Goal: Task Accomplishment & Management: Complete application form

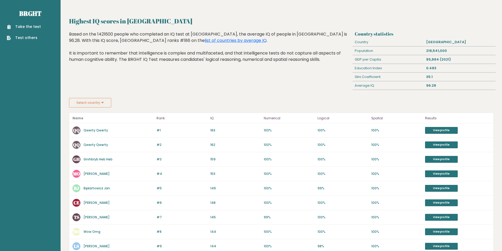
click at [30, 27] on link "Take the test" at bounding box center [24, 27] width 34 height 6
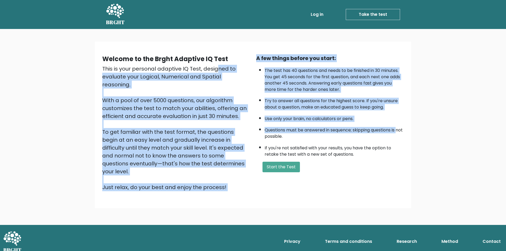
drag, startPoint x: 164, startPoint y: 65, endPoint x: 270, endPoint y: 135, distance: 127.1
click at [264, 137] on div "Welcome to the Brght Adaptive IQ Test This is your personal adaptive IQ Test, d…" at bounding box center [253, 124] width 308 height 141
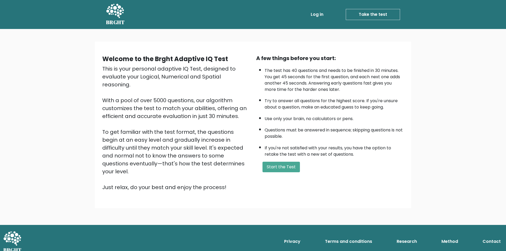
click at [278, 134] on li "Questions must be answered in sequence; skipping questions is not possible." at bounding box center [334, 131] width 139 height 15
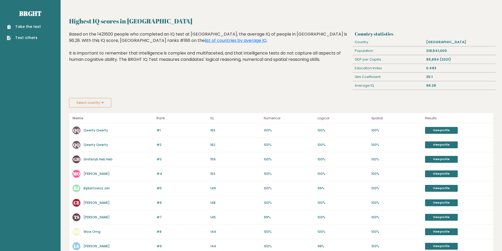
click at [28, 26] on link "Take the test" at bounding box center [24, 27] width 34 height 6
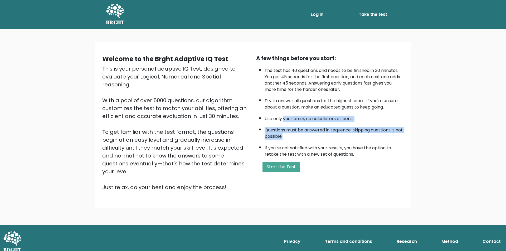
drag, startPoint x: 284, startPoint y: 119, endPoint x: 302, endPoint y: 134, distance: 24.1
click at [302, 134] on ul "The test has 40 questions and needs to be finished in 30 minutes. You get 45 se…" at bounding box center [330, 111] width 148 height 93
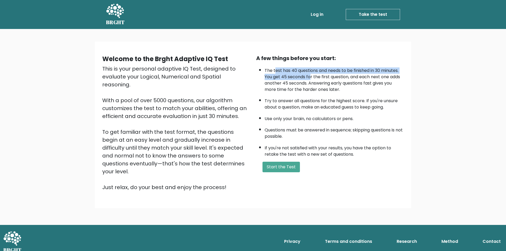
drag, startPoint x: 276, startPoint y: 69, endPoint x: 311, endPoint y: 78, distance: 35.8
click at [311, 78] on li "The test has 40 questions and needs to be finished in 30 minutes. You get 45 se…" at bounding box center [334, 79] width 139 height 28
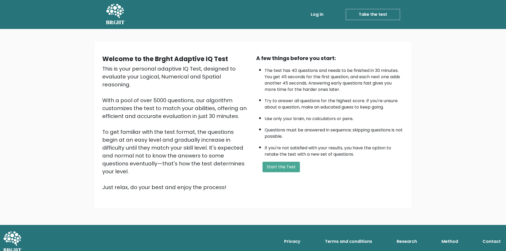
click at [309, 83] on li "The test has 40 questions and needs to be finished in 30 minutes. You get 45 se…" at bounding box center [334, 79] width 139 height 28
click at [278, 166] on button "Start the Test" at bounding box center [281, 167] width 37 height 11
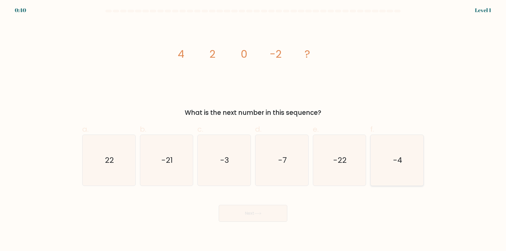
click at [384, 156] on icon "-4" at bounding box center [397, 160] width 51 height 51
click at [253, 129] on input "f. -4" at bounding box center [253, 127] width 0 height 3
radio input "true"
click at [257, 216] on button "Next" at bounding box center [253, 213] width 69 height 17
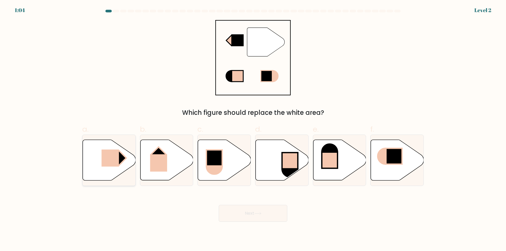
click at [104, 160] on rect at bounding box center [109, 158] width 17 height 17
click at [253, 129] on input "a." at bounding box center [253, 127] width 0 height 3
radio input "true"
click at [259, 217] on button "Next" at bounding box center [253, 213] width 69 height 17
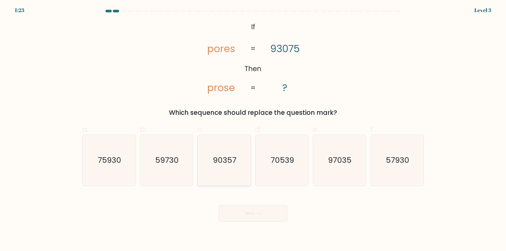
click at [229, 171] on icon "90357" at bounding box center [224, 160] width 51 height 51
click at [253, 129] on input "c. 90357" at bounding box center [253, 127] width 0 height 3
radio input "true"
click at [258, 214] on icon at bounding box center [257, 213] width 7 height 3
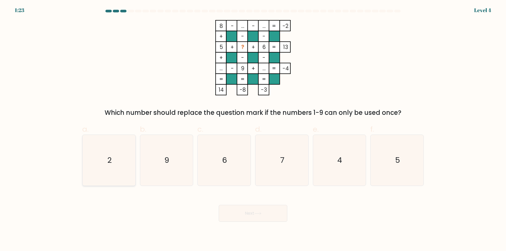
click at [123, 153] on icon "2" at bounding box center [109, 160] width 51 height 51
click at [253, 129] on input "a. 2" at bounding box center [253, 127] width 0 height 3
radio input "true"
click at [251, 217] on button "Next" at bounding box center [253, 213] width 69 height 17
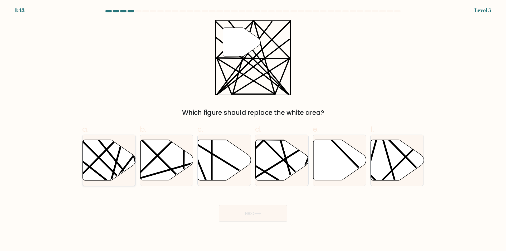
click at [122, 157] on icon at bounding box center [109, 160] width 53 height 41
click at [253, 129] on input "a." at bounding box center [253, 127] width 0 height 3
radio input "true"
click at [259, 214] on icon at bounding box center [257, 213] width 7 height 3
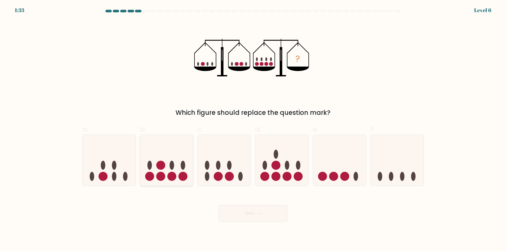
click at [146, 170] on icon at bounding box center [166, 161] width 53 height 44
click at [253, 129] on input "b." at bounding box center [253, 127] width 0 height 3
radio input "true"
click at [255, 216] on button "Next" at bounding box center [253, 213] width 69 height 17
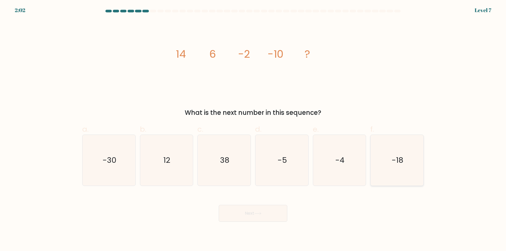
click at [385, 167] on icon "-18" at bounding box center [397, 160] width 51 height 51
click at [253, 129] on input "f. -18" at bounding box center [253, 127] width 0 height 3
radio input "true"
click at [254, 218] on button "Next" at bounding box center [253, 213] width 69 height 17
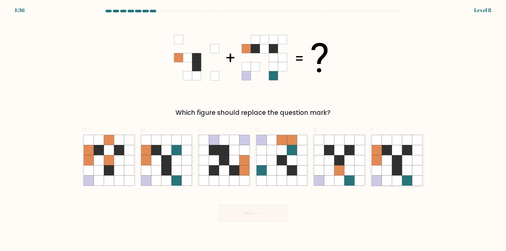
drag, startPoint x: 407, startPoint y: 167, endPoint x: 402, endPoint y: 167, distance: 5.0
click at [407, 167] on icon at bounding box center [407, 171] width 10 height 10
click at [253, 129] on input "f." at bounding box center [253, 127] width 0 height 3
radio input "true"
click at [264, 213] on button "Next" at bounding box center [253, 213] width 69 height 17
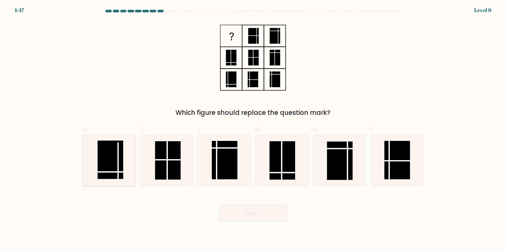
click at [109, 169] on rect at bounding box center [111, 160] width 26 height 38
click at [253, 129] on input "a." at bounding box center [253, 127] width 0 height 3
radio input "true"
click at [235, 213] on button "Next" at bounding box center [253, 213] width 69 height 17
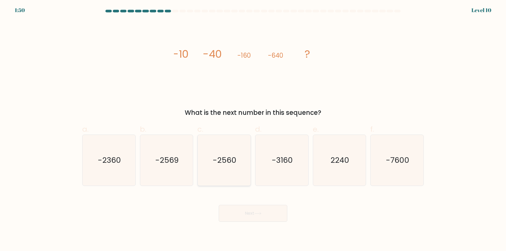
click at [221, 167] on icon "-2560" at bounding box center [224, 160] width 51 height 51
click at [253, 129] on input "c. -2560" at bounding box center [253, 127] width 0 height 3
radio input "true"
click at [255, 217] on button "Next" at bounding box center [253, 213] width 69 height 17
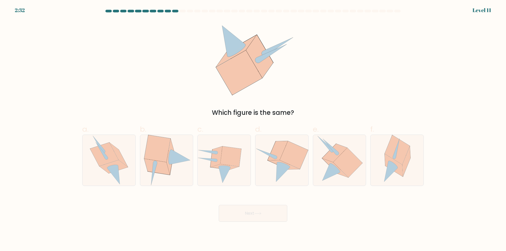
drag, startPoint x: 259, startPoint y: 67, endPoint x: 297, endPoint y: 79, distance: 39.4
click at [297, 78] on div "Which figure is the same?" at bounding box center [253, 69] width 348 height 98
click at [349, 171] on icon at bounding box center [347, 163] width 29 height 30
click at [253, 129] on input "e." at bounding box center [253, 127] width 0 height 3
radio input "true"
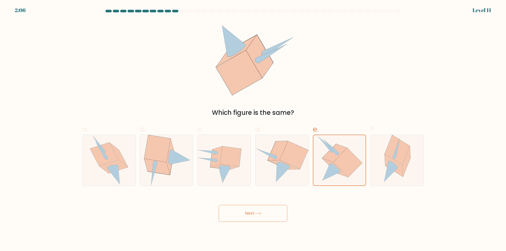
click at [262, 211] on button "Next" at bounding box center [253, 213] width 69 height 17
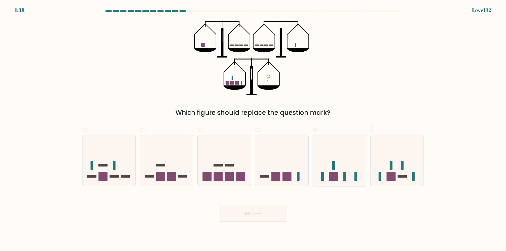
drag, startPoint x: 346, startPoint y: 162, endPoint x: 341, endPoint y: 177, distance: 15.3
click at [346, 162] on icon at bounding box center [339, 161] width 53 height 44
click at [253, 129] on input "e." at bounding box center [253, 127] width 0 height 3
radio input "true"
click at [249, 215] on button "Next" at bounding box center [253, 213] width 69 height 17
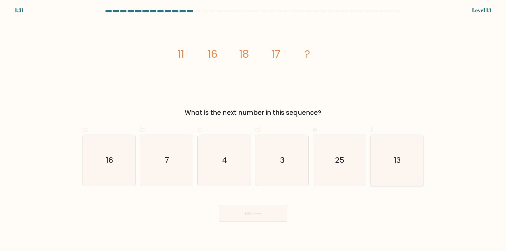
click at [392, 156] on icon "13" at bounding box center [397, 160] width 51 height 51
click at [253, 129] on input "f. 13" at bounding box center [253, 127] width 0 height 3
radio input "true"
click at [255, 216] on button "Next" at bounding box center [253, 213] width 69 height 17
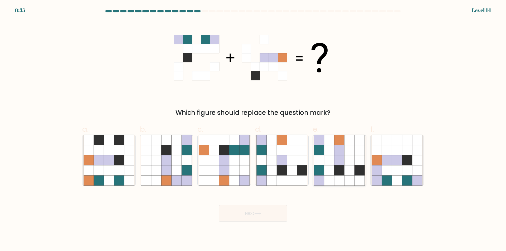
click at [351, 162] on icon at bounding box center [350, 160] width 10 height 10
click at [253, 129] on input "e." at bounding box center [253, 127] width 0 height 3
radio input "true"
click at [261, 221] on button "Next" at bounding box center [253, 213] width 69 height 17
click at [257, 218] on button "Next" at bounding box center [253, 213] width 69 height 17
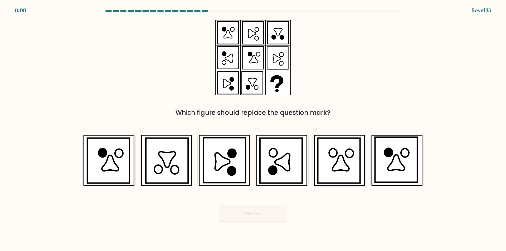
click at [341, 158] on icon at bounding box center [340, 164] width 17 height 16
click at [253, 129] on input "e." at bounding box center [253, 127] width 0 height 3
radio input "true"
click at [271, 212] on button "Next" at bounding box center [253, 213] width 69 height 17
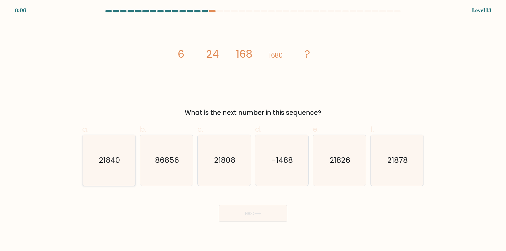
click at [120, 159] on icon "21840" at bounding box center [109, 160] width 51 height 51
click at [253, 129] on input "a. 21840" at bounding box center [253, 127] width 0 height 3
radio input "true"
click at [258, 220] on button "Next" at bounding box center [253, 213] width 69 height 17
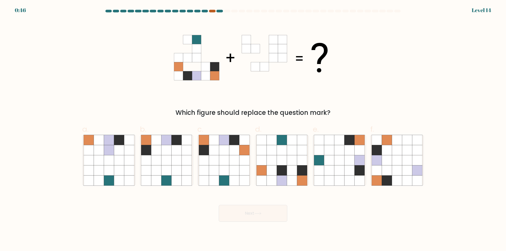
click at [212, 11] on div at bounding box center [212, 11] width 6 height 3
click at [220, 11] on div at bounding box center [219, 11] width 6 height 3
click at [214, 12] on div at bounding box center [212, 11] width 6 height 3
click at [236, 161] on icon at bounding box center [234, 160] width 10 height 10
click at [253, 129] on input "c." at bounding box center [253, 127] width 0 height 3
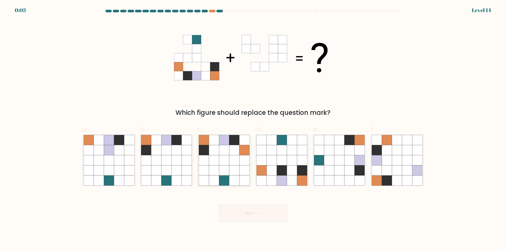
radio input "true"
click at [253, 211] on button "Next" at bounding box center [253, 213] width 69 height 17
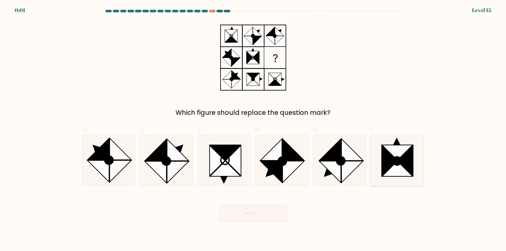
click at [397, 172] on icon at bounding box center [397, 168] width 31 height 15
click at [253, 129] on input "f." at bounding box center [253, 127] width 0 height 3
radio input "true"
click at [272, 216] on button "Next" at bounding box center [253, 213] width 69 height 17
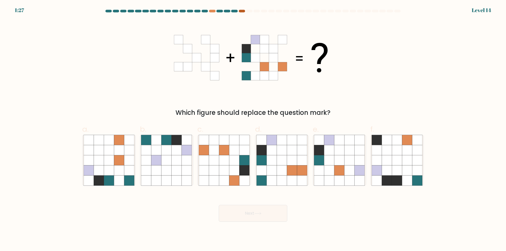
click at [243, 11] on div at bounding box center [242, 11] width 6 height 3
click at [108, 164] on icon at bounding box center [109, 160] width 10 height 10
click at [253, 129] on input "a." at bounding box center [253, 127] width 0 height 3
radio input "true"
click at [245, 219] on button "Next" at bounding box center [253, 213] width 69 height 17
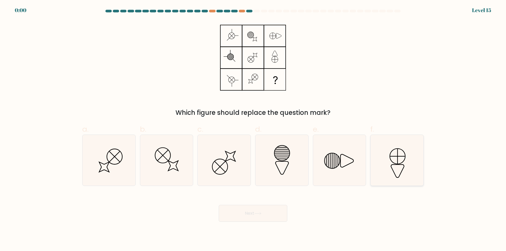
click at [393, 162] on icon at bounding box center [397, 156] width 15 height 15
click at [253, 129] on input "f." at bounding box center [253, 127] width 0 height 3
radio input "true"
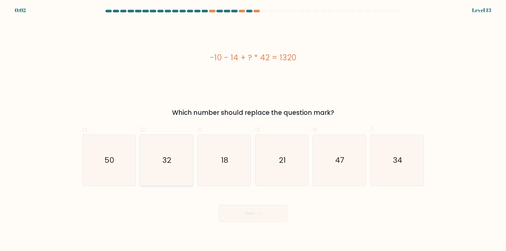
click at [176, 159] on icon "32" at bounding box center [166, 160] width 51 height 51
click at [253, 129] on input "b. 32" at bounding box center [253, 127] width 0 height 3
radio input "true"
click at [260, 221] on button "Next" at bounding box center [253, 213] width 69 height 17
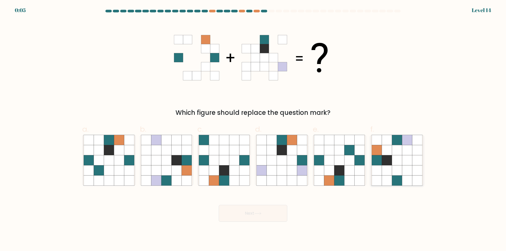
click at [402, 164] on icon at bounding box center [407, 160] width 10 height 10
click at [253, 129] on input "f." at bounding box center [253, 127] width 0 height 3
radio input "true"
click at [266, 213] on button "Next" at bounding box center [253, 213] width 69 height 17
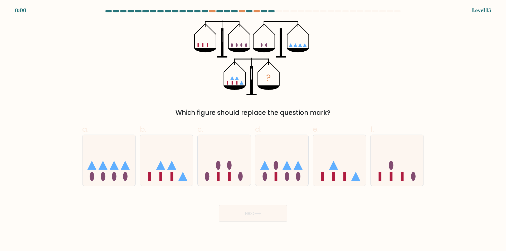
click at [138, 157] on div "b." at bounding box center [167, 155] width 58 height 62
click at [110, 161] on icon at bounding box center [109, 161] width 53 height 44
click at [253, 129] on input "a." at bounding box center [253, 127] width 0 height 3
radio input "true"
click at [249, 211] on div "Next" at bounding box center [253, 207] width 348 height 30
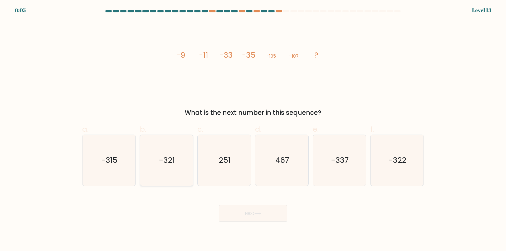
click at [176, 157] on icon "-321" at bounding box center [166, 160] width 51 height 51
click at [253, 129] on input "b. -321" at bounding box center [253, 127] width 0 height 3
radio input "true"
click at [254, 211] on button "Next" at bounding box center [253, 213] width 69 height 17
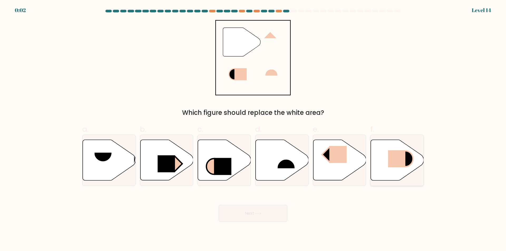
click at [397, 168] on icon at bounding box center [397, 160] width 53 height 41
click at [253, 129] on input "f." at bounding box center [253, 127] width 0 height 3
radio input "true"
click at [263, 214] on button "Next" at bounding box center [253, 213] width 69 height 17
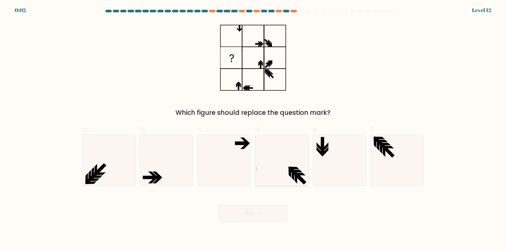
click at [280, 163] on icon at bounding box center [282, 160] width 51 height 51
click at [253, 129] on input "d." at bounding box center [253, 127] width 0 height 3
radio input "true"
click at [253, 212] on button "Next" at bounding box center [253, 213] width 69 height 17
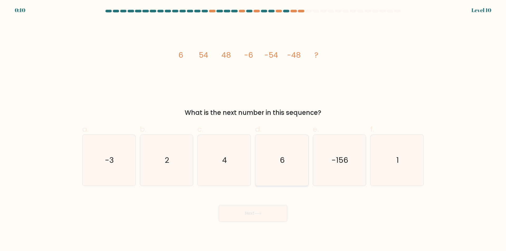
click at [261, 169] on icon "6" at bounding box center [282, 160] width 51 height 51
click at [253, 129] on input "d. 6" at bounding box center [253, 127] width 0 height 3
radio input "true"
click at [261, 213] on icon at bounding box center [257, 213] width 7 height 3
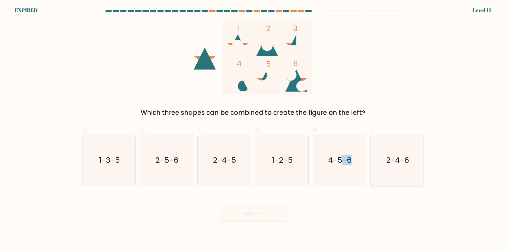
click at [370, 160] on div "a. 1-3-5 b. 2-5-6 c. 2-4-5 d. 1-2-5" at bounding box center [253, 153] width 346 height 66
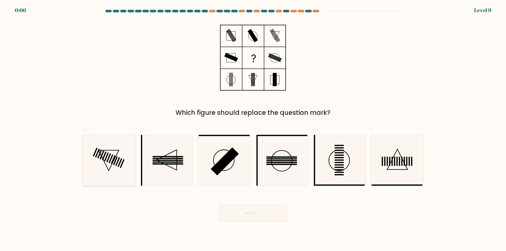
click at [121, 158] on icon at bounding box center [109, 160] width 51 height 51
click at [253, 129] on input "a." at bounding box center [253, 127] width 0 height 3
radio input "true"
click at [263, 220] on button "Next" at bounding box center [253, 213] width 69 height 17
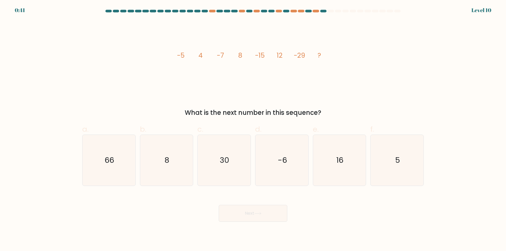
drag, startPoint x: 183, startPoint y: 57, endPoint x: 187, endPoint y: 57, distance: 4.0
click at [192, 57] on icon "image/svg+xml -5 4 -7 8 -15 12 -29 ?" at bounding box center [253, 57] width 158 height 75
drag, startPoint x: 351, startPoint y: 162, endPoint x: 345, endPoint y: 178, distance: 17.5
click at [351, 162] on icon "16" at bounding box center [339, 160] width 51 height 51
click at [253, 129] on input "e. 16" at bounding box center [253, 127] width 0 height 3
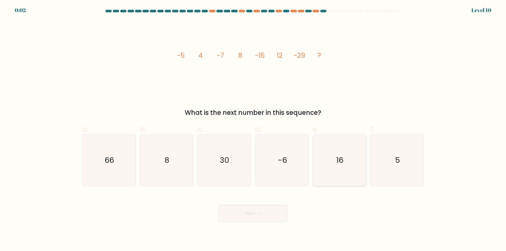
radio input "true"
click at [263, 210] on button "Next" at bounding box center [253, 213] width 69 height 17
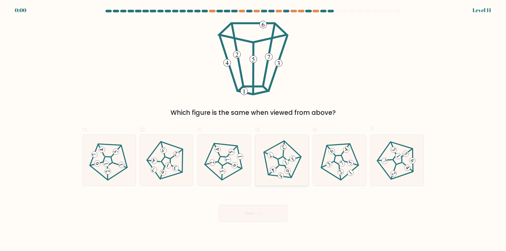
click at [276, 164] on icon at bounding box center [282, 160] width 41 height 41
click at [253, 129] on input "d." at bounding box center [253, 127] width 0 height 3
radio input "true"
click at [257, 210] on button "Next" at bounding box center [253, 213] width 69 height 17
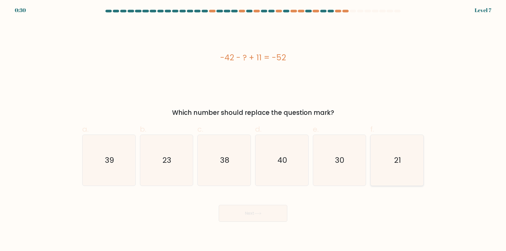
click at [391, 170] on icon "21" at bounding box center [397, 160] width 51 height 51
click at [253, 129] on input "f. 21" at bounding box center [253, 127] width 0 height 3
radio input "true"
click at [245, 208] on button "Next" at bounding box center [253, 213] width 69 height 17
click at [246, 215] on button "Next" at bounding box center [253, 213] width 69 height 17
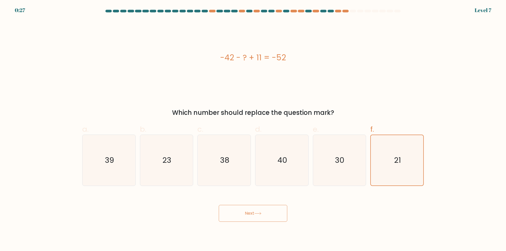
click at [258, 212] on icon at bounding box center [257, 213] width 7 height 3
click at [405, 166] on icon "21" at bounding box center [397, 160] width 50 height 50
click at [253, 129] on input "f. 21" at bounding box center [253, 127] width 0 height 3
click at [348, 168] on icon "30" at bounding box center [339, 160] width 51 height 51
click at [253, 129] on input "e. 30" at bounding box center [253, 127] width 0 height 3
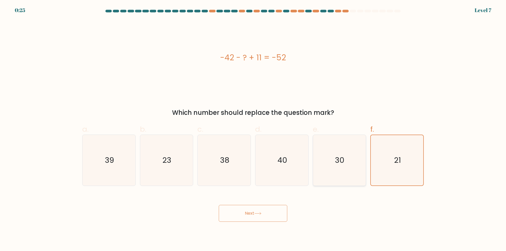
radio input "true"
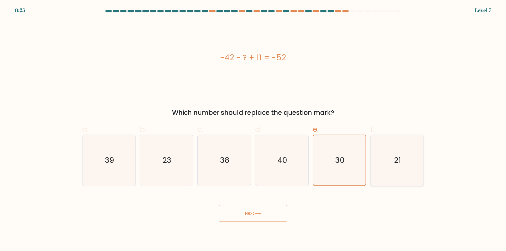
click at [393, 170] on icon "21" at bounding box center [397, 160] width 51 height 51
click at [253, 129] on input "f. 21" at bounding box center [253, 127] width 0 height 3
radio input "true"
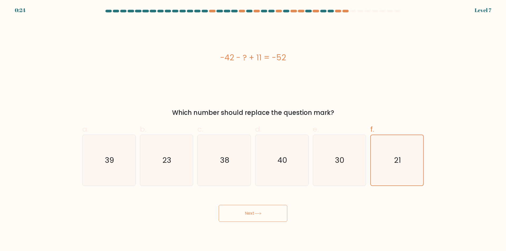
click at [264, 214] on button "Next" at bounding box center [253, 213] width 69 height 17
drag, startPoint x: 339, startPoint y: 158, endPoint x: 346, endPoint y: 158, distance: 6.9
click at [339, 158] on text "30" at bounding box center [339, 160] width 9 height 11
click at [253, 129] on input "e. 30" at bounding box center [253, 127] width 0 height 3
radio input "true"
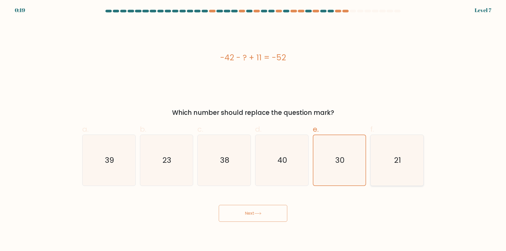
click at [390, 159] on icon "21" at bounding box center [397, 160] width 51 height 51
click at [253, 129] on input "f. 21" at bounding box center [253, 127] width 0 height 3
radio input "true"
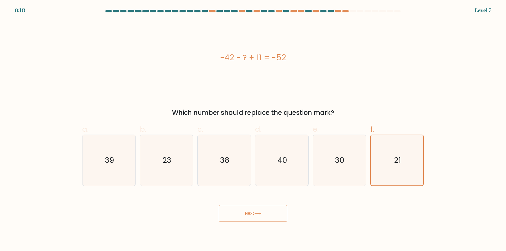
click at [262, 218] on button "Next" at bounding box center [253, 213] width 69 height 17
click at [262, 216] on button "Next" at bounding box center [253, 213] width 69 height 17
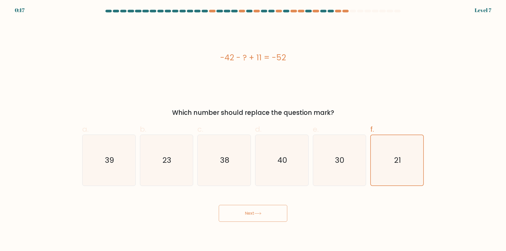
click at [260, 214] on icon at bounding box center [257, 213] width 7 height 3
click at [214, 85] on div "-42 - ? + 11 = -52" at bounding box center [253, 57] width 342 height 75
drag, startPoint x: 299, startPoint y: 90, endPoint x: 245, endPoint y: 131, distance: 67.9
click at [258, 105] on div "-42 - ? + 11 = -52 Which number should replace the question mark?" at bounding box center [253, 69] width 348 height 98
click at [241, 200] on div "Next" at bounding box center [253, 207] width 348 height 30
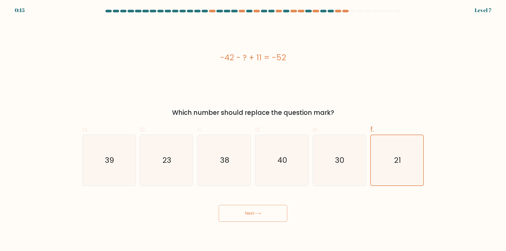
click at [245, 211] on button "Next" at bounding box center [253, 213] width 69 height 17
click at [240, 208] on button "Next" at bounding box center [253, 213] width 69 height 17
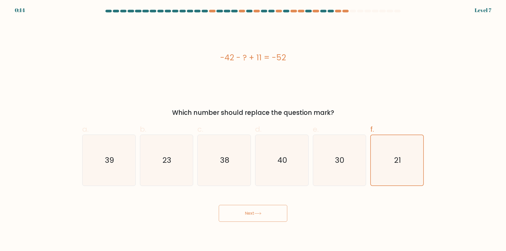
click at [243, 210] on button "Next" at bounding box center [253, 213] width 69 height 17
click at [250, 211] on button "Next" at bounding box center [253, 213] width 69 height 17
click at [251, 211] on button "Next" at bounding box center [253, 213] width 69 height 17
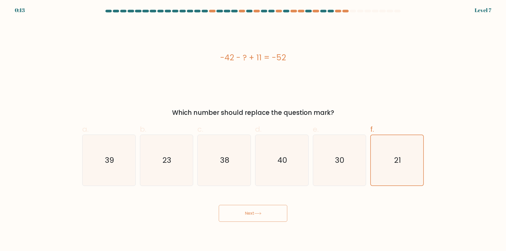
click at [251, 211] on button "Next" at bounding box center [253, 213] width 69 height 17
drag, startPoint x: 251, startPoint y: 211, endPoint x: 360, endPoint y: 169, distance: 116.5
click at [253, 211] on button "Next" at bounding box center [253, 213] width 69 height 17
click at [398, 167] on icon "21" at bounding box center [397, 160] width 50 height 50
click at [253, 129] on input "f. 21" at bounding box center [253, 127] width 0 height 3
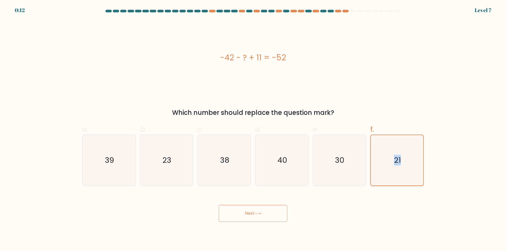
click at [398, 167] on icon "21" at bounding box center [397, 160] width 50 height 50
click at [253, 129] on input "f. 21" at bounding box center [253, 127] width 0 height 3
click at [399, 167] on icon "21" at bounding box center [397, 160] width 50 height 50
click at [253, 129] on input "f. 21" at bounding box center [253, 127] width 0 height 3
click at [260, 211] on button "Next" at bounding box center [253, 213] width 69 height 17
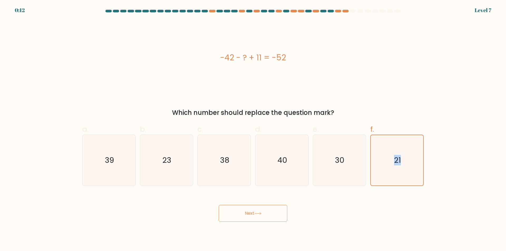
click at [260, 211] on button "Next" at bounding box center [253, 213] width 69 height 17
click at [250, 216] on button "Next" at bounding box center [253, 213] width 69 height 17
click at [251, 215] on button "Next" at bounding box center [253, 213] width 69 height 17
drag, startPoint x: 252, startPoint y: 215, endPoint x: 238, endPoint y: 213, distance: 14.1
click at [238, 213] on button "Next" at bounding box center [253, 213] width 69 height 17
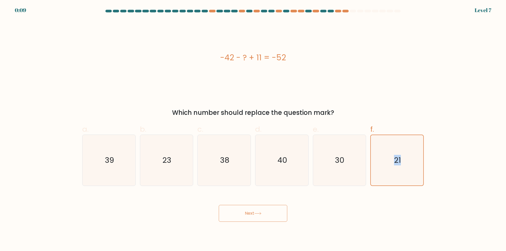
click at [246, 215] on button "Next" at bounding box center [253, 213] width 69 height 17
click at [247, 215] on button "Next" at bounding box center [253, 213] width 69 height 17
click at [281, 169] on icon "40" at bounding box center [282, 160] width 51 height 51
click at [253, 129] on input "d. 40" at bounding box center [253, 127] width 0 height 3
radio input "true"
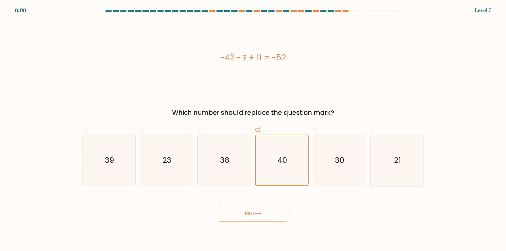
click at [385, 166] on icon "21" at bounding box center [397, 160] width 51 height 51
click at [253, 129] on input "f. 21" at bounding box center [253, 127] width 0 height 3
radio input "true"
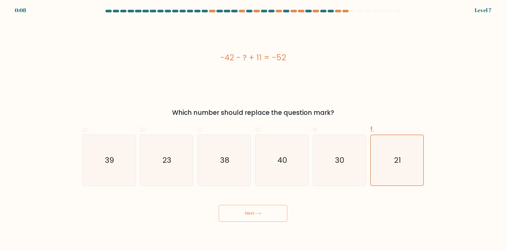
click at [260, 209] on button "Next" at bounding box center [253, 213] width 69 height 17
click at [334, 164] on icon "30" at bounding box center [339, 160] width 51 height 51
click at [253, 129] on input "e. 30" at bounding box center [253, 127] width 0 height 3
radio input "true"
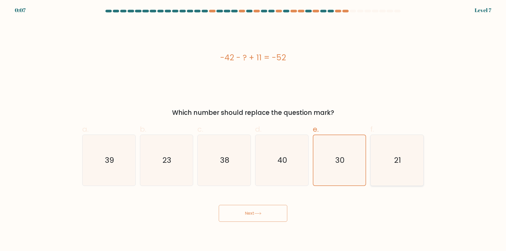
click at [396, 163] on text "21" at bounding box center [397, 160] width 7 height 11
click at [253, 129] on input "f. 21" at bounding box center [253, 127] width 0 height 3
radio input "true"
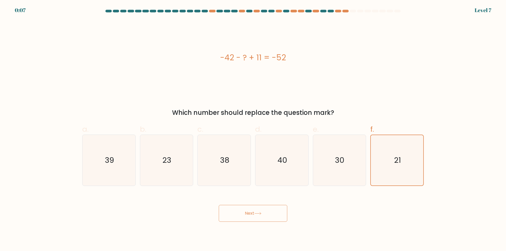
drag, startPoint x: 279, startPoint y: 201, endPoint x: 282, endPoint y: 205, distance: 4.8
click at [279, 201] on div "Next" at bounding box center [253, 207] width 348 height 30
click at [276, 211] on button "Next" at bounding box center [253, 213] width 69 height 17
click at [272, 213] on button "Next" at bounding box center [253, 213] width 69 height 17
drag, startPoint x: 272, startPoint y: 212, endPoint x: 273, endPoint y: 209, distance: 3.5
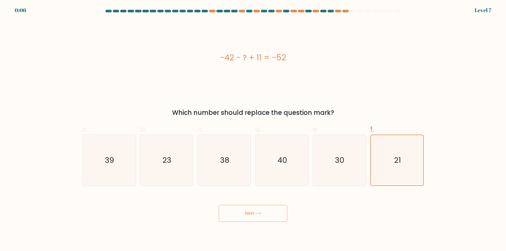
click at [273, 209] on button "Next" at bounding box center [253, 213] width 69 height 17
drag, startPoint x: 271, startPoint y: 67, endPoint x: 271, endPoint y: 87, distance: 20.3
click at [270, 70] on div "-42 - ? + 11 = -52" at bounding box center [253, 57] width 342 height 75
click at [171, 164] on text "23" at bounding box center [167, 160] width 9 height 11
click at [253, 129] on input "b. 23" at bounding box center [253, 127] width 0 height 3
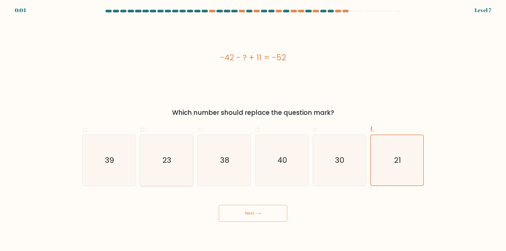
radio input "true"
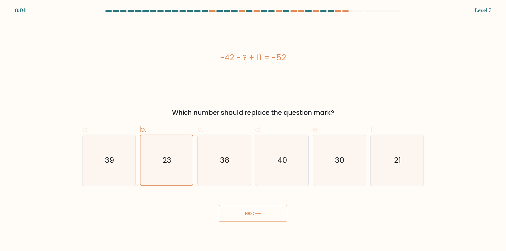
click at [253, 210] on button "Next" at bounding box center [253, 213] width 69 height 17
click at [422, 153] on div "21" at bounding box center [397, 160] width 54 height 51
click at [253, 129] on input "f. 21" at bounding box center [253, 127] width 0 height 3
radio input "true"
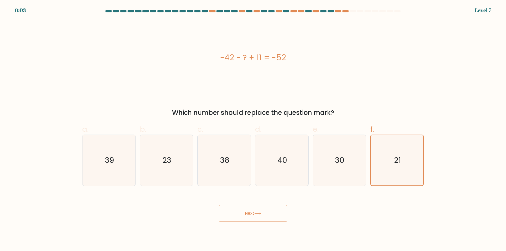
click at [258, 217] on button "Next" at bounding box center [253, 213] width 69 height 17
click at [258, 216] on button "Next" at bounding box center [253, 213] width 69 height 17
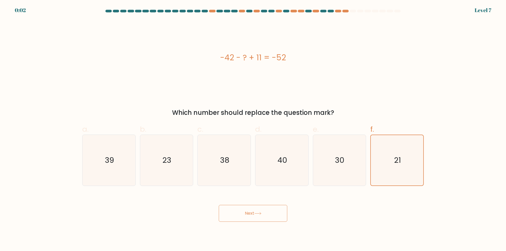
click at [258, 216] on button "Next" at bounding box center [253, 213] width 69 height 17
click at [258, 215] on icon at bounding box center [257, 213] width 7 height 3
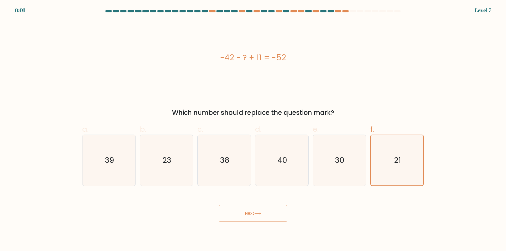
click at [257, 216] on button "Next" at bounding box center [253, 213] width 69 height 17
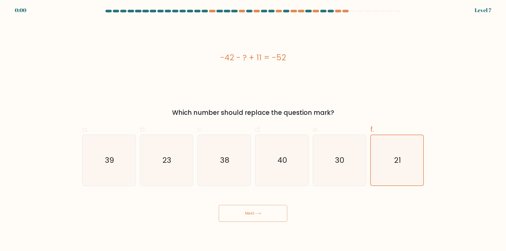
click at [257, 216] on button "Next" at bounding box center [253, 213] width 69 height 17
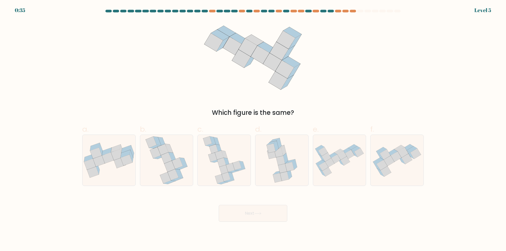
click at [255, 168] on div "d." at bounding box center [282, 155] width 58 height 62
click at [330, 159] on icon at bounding box center [339, 161] width 53 height 38
click at [253, 129] on input "e." at bounding box center [253, 127] width 0 height 3
radio input "true"
click at [265, 215] on button "Next" at bounding box center [253, 213] width 69 height 17
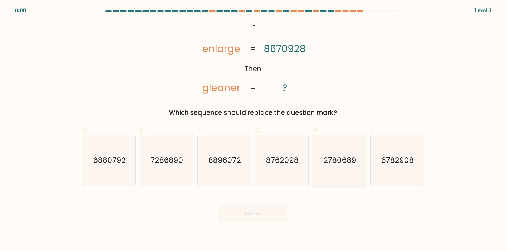
click at [320, 154] on icon "2780689" at bounding box center [339, 160] width 51 height 51
click at [253, 129] on input "e. 2780689" at bounding box center [253, 127] width 0 height 3
radio input "true"
click at [268, 212] on button "Next" at bounding box center [253, 213] width 69 height 17
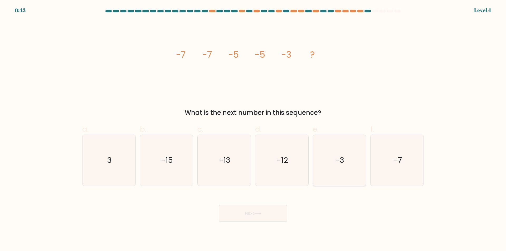
click at [340, 164] on text "-3" at bounding box center [340, 160] width 9 height 11
click at [253, 129] on input "e. -3" at bounding box center [253, 127] width 0 height 3
radio input "true"
drag, startPoint x: 269, startPoint y: 215, endPoint x: 265, endPoint y: 214, distance: 4.0
click at [268, 215] on button "Next" at bounding box center [253, 213] width 69 height 17
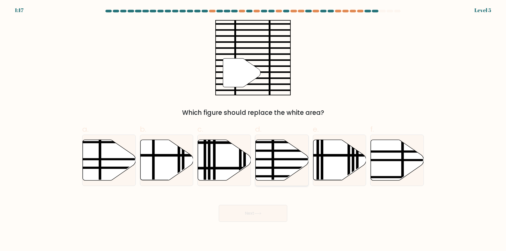
click at [288, 168] on line at bounding box center [298, 168] width 107 height 0
click at [253, 129] on input "d." at bounding box center [253, 127] width 0 height 3
radio input "true"
click at [253, 212] on button "Next" at bounding box center [253, 213] width 69 height 17
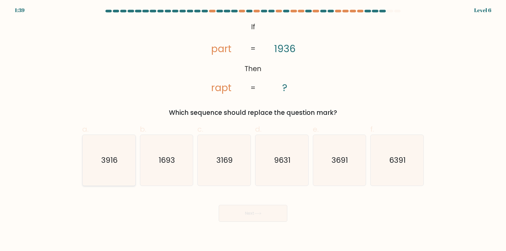
click at [116, 162] on text "3916" at bounding box center [109, 160] width 16 height 11
click at [253, 129] on input "a. 3916" at bounding box center [253, 127] width 0 height 3
radio input "true"
click at [263, 217] on button "Next" at bounding box center [253, 213] width 69 height 17
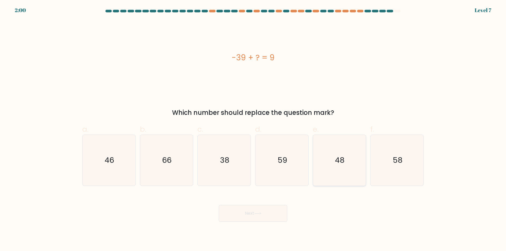
click at [333, 160] on icon "48" at bounding box center [339, 160] width 51 height 51
click at [253, 129] on input "e. 48" at bounding box center [253, 127] width 0 height 3
radio input "true"
click at [273, 210] on button "Next" at bounding box center [253, 213] width 69 height 17
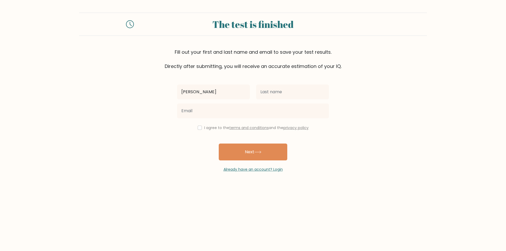
type input "[PERSON_NAME]"
click at [277, 91] on input "text" at bounding box center [292, 92] width 73 height 15
type input "Frost"
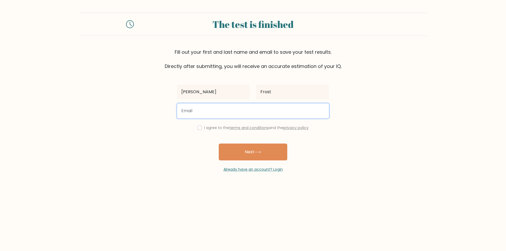
click at [210, 109] on input "email" at bounding box center [253, 111] width 152 height 15
type input "[EMAIL_ADDRESS][DOMAIN_NAME]"
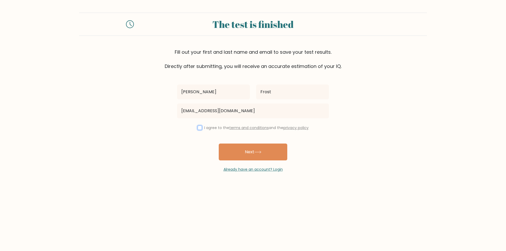
click at [198, 128] on input "checkbox" at bounding box center [200, 128] width 4 height 4
checkbox input "true"
click at [263, 154] on button "Next" at bounding box center [253, 152] width 69 height 17
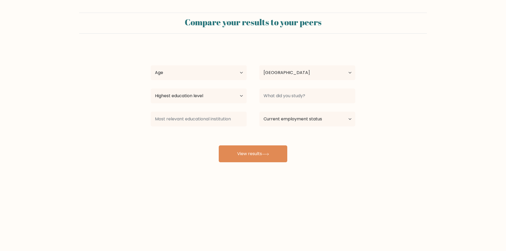
select select "NZ"
click at [230, 98] on select "Highest education level No schooling Primary Lower Secondary Upper Secondary Oc…" at bounding box center [199, 96] width 96 height 15
select select "bachelors_degree"
click at [151, 89] on select "Highest education level No schooling Primary Lower Secondary Upper Secondary Oc…" at bounding box center [199, 96] width 96 height 15
click at [197, 70] on select "Age Under 18 years old 18-24 years old 25-34 years old 35-44 years old 45-54 ye…" at bounding box center [199, 72] width 96 height 15
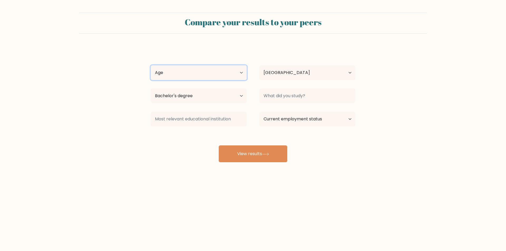
select select "18_24"
click at [151, 65] on select "Age Under 18 years old 18-24 years old 25-34 years old 35-44 years old 45-54 ye…" at bounding box center [199, 72] width 96 height 15
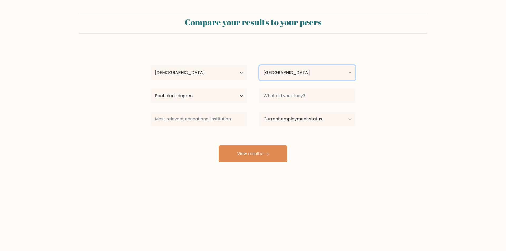
click at [275, 73] on select "Country Afghanistan Albania Algeria American Samoa Andorra Angola Anguilla Anta…" at bounding box center [307, 72] width 96 height 15
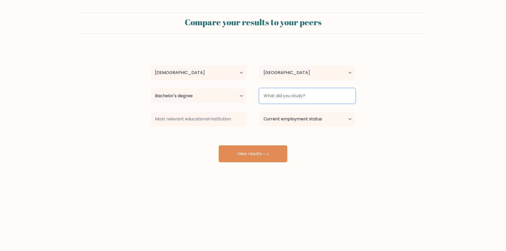
click at [293, 97] on input at bounding box center [307, 96] width 96 height 15
type input "c"
type input "C"
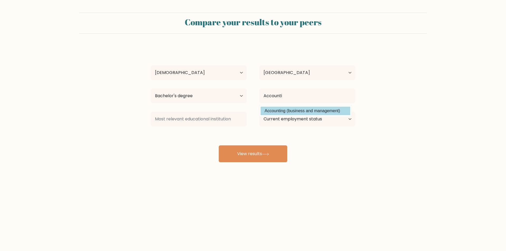
click at [304, 111] on option "Accounting (business and management)" at bounding box center [306, 111] width 90 height 8
type input "Accounting"
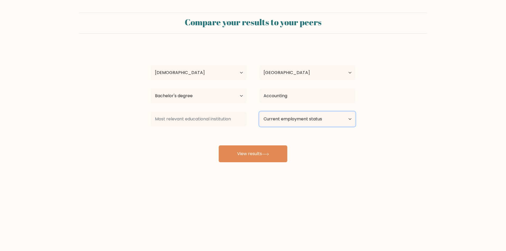
click at [281, 117] on select "Current employment status Employed Student Retired Other / prefer not to answer" at bounding box center [307, 119] width 96 height 15
select select "student"
click at [259, 112] on select "Current employment status Employed Student Retired Other / prefer not to answer" at bounding box center [307, 119] width 96 height 15
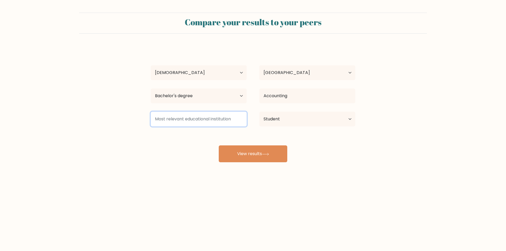
click at [237, 122] on input at bounding box center [199, 119] width 96 height 15
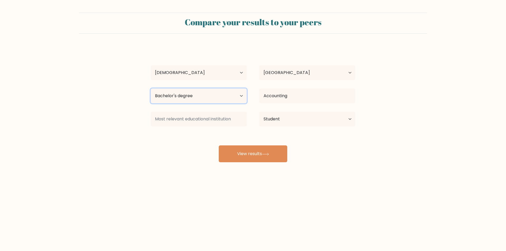
click at [224, 99] on select "Highest education level No schooling Primary Lower Secondary Upper Secondary Oc…" at bounding box center [199, 96] width 96 height 15
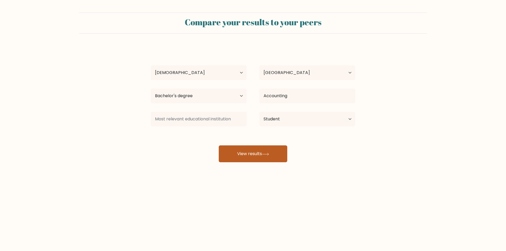
click at [260, 155] on button "View results" at bounding box center [253, 154] width 69 height 17
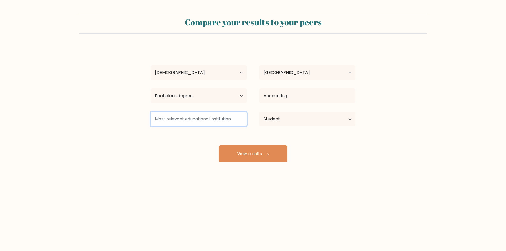
click at [221, 116] on input at bounding box center [199, 119] width 96 height 15
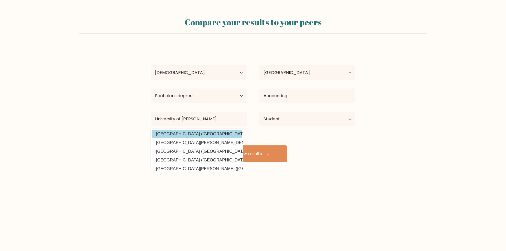
click at [228, 133] on option "University of Canterbury (New Zealand)" at bounding box center [197, 134] width 90 height 8
type input "University of Canterbury"
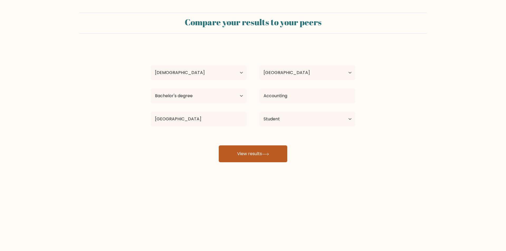
click at [256, 153] on button "View results" at bounding box center [253, 154] width 69 height 17
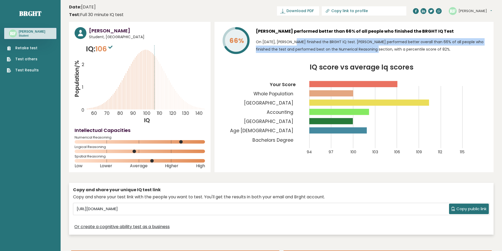
drag, startPoint x: 280, startPoint y: 41, endPoint x: 345, endPoint y: 46, distance: 65.0
click at [345, 46] on p "On September 14, 2025, Ryan Frost finished the BRGHT IQ test. Ryan performed be…" at bounding box center [372, 45] width 232 height 15
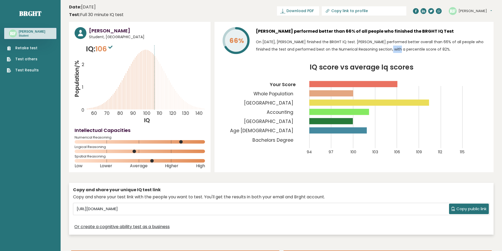
drag, startPoint x: 358, startPoint y: 50, endPoint x: 371, endPoint y: 51, distance: 12.7
click at [371, 51] on p "On September 14, 2025, Ryan Frost finished the BRGHT IQ test. Ryan performed be…" at bounding box center [372, 45] width 232 height 15
click at [370, 107] on icon "IQ score vs average Iq scores 94 97 100 103 106 109 112 115 Your Score Whole Po…" at bounding box center [354, 112] width 268 height 97
click at [108, 49] on span "106" at bounding box center [104, 49] width 18 height 10
click at [114, 48] on sup at bounding box center [110, 46] width 7 height 7
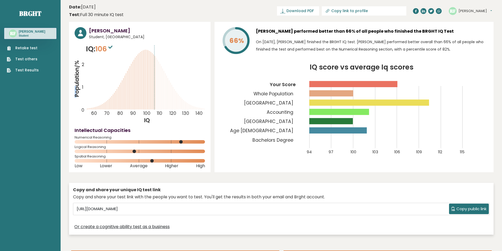
click at [113, 47] on icon at bounding box center [110, 47] width 4 height 3
click at [112, 47] on icon at bounding box center [110, 47] width 4 height 3
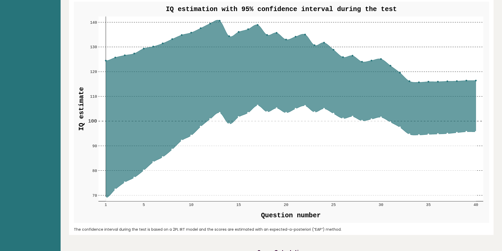
scroll to position [580, 0]
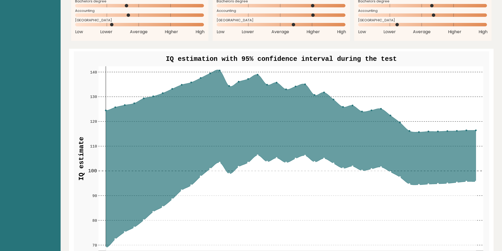
drag, startPoint x: 202, startPoint y: 49, endPoint x: 330, endPoint y: 57, distance: 127.8
click at [322, 57] on g "70 70 80 80 90 90 100 100 110 110 120 120 130 130 140 140 1 5 10 15 20 25 30 35…" at bounding box center [281, 162] width 415 height 222
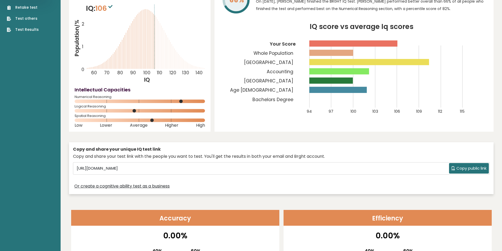
scroll to position [0, 0]
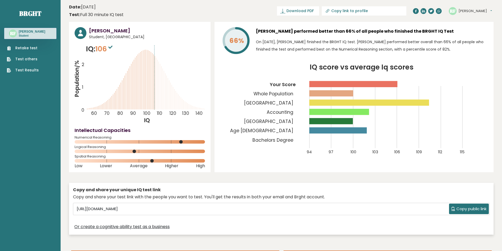
click at [110, 48] on icon at bounding box center [110, 47] width 4 height 3
click at [113, 48] on icon at bounding box center [110, 47] width 4 height 3
click at [31, 49] on link "Retake test" at bounding box center [23, 48] width 32 height 6
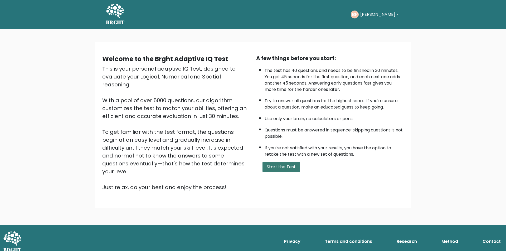
click at [281, 163] on button "Start the Test" at bounding box center [281, 167] width 37 height 11
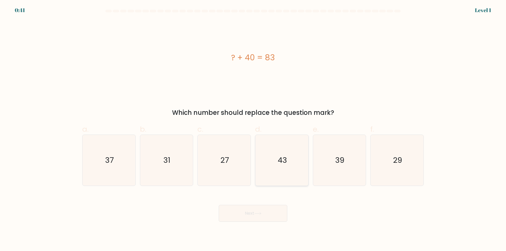
click at [270, 157] on icon "43" at bounding box center [282, 160] width 51 height 51
click at [253, 129] on input "d. 43" at bounding box center [253, 127] width 0 height 3
radio input "true"
click at [265, 211] on button "Next" at bounding box center [253, 213] width 69 height 17
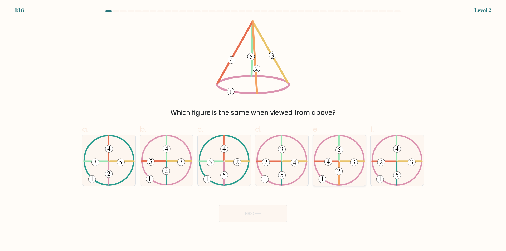
click at [329, 172] on icon at bounding box center [339, 160] width 51 height 51
click at [253, 129] on input "e." at bounding box center [253, 127] width 0 height 3
radio input "true"
click at [267, 206] on button "Next" at bounding box center [253, 213] width 69 height 17
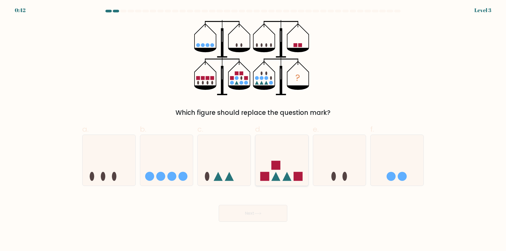
click at [277, 167] on rect at bounding box center [276, 165] width 9 height 9
click at [253, 129] on input "d." at bounding box center [253, 127] width 0 height 3
radio input "true"
click at [273, 215] on button "Next" at bounding box center [253, 213] width 69 height 17
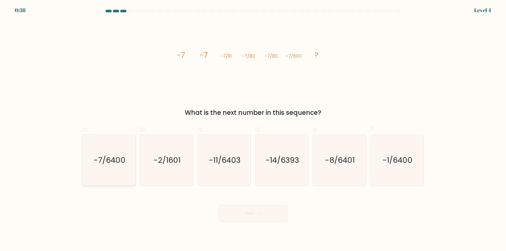
click at [104, 159] on text "-7/6400" at bounding box center [110, 160] width 32 height 11
click at [253, 129] on input "a. -7/6400" at bounding box center [253, 127] width 0 height 3
radio input "true"
click at [260, 211] on button "Next" at bounding box center [253, 213] width 69 height 17
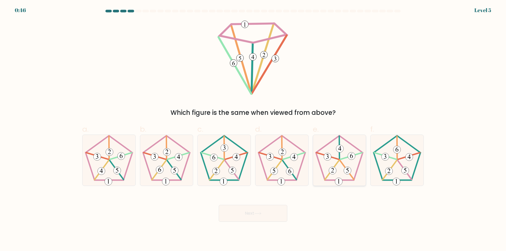
click at [342, 168] on icon at bounding box center [339, 160] width 51 height 51
click at [253, 129] on input "e." at bounding box center [253, 127] width 0 height 3
radio input "true"
click at [251, 210] on button "Next" at bounding box center [253, 213] width 69 height 17
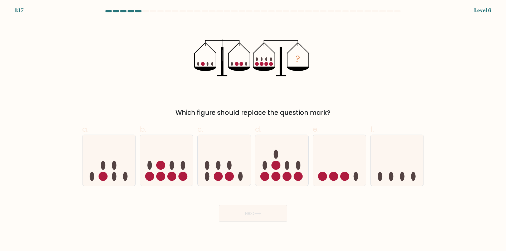
drag, startPoint x: 181, startPoint y: 174, endPoint x: 203, endPoint y: 188, distance: 26.6
click at [182, 173] on circle at bounding box center [182, 176] width 9 height 9
click at [253, 129] on input "b." at bounding box center [253, 127] width 0 height 3
radio input "true"
click at [255, 214] on button "Next" at bounding box center [253, 213] width 69 height 17
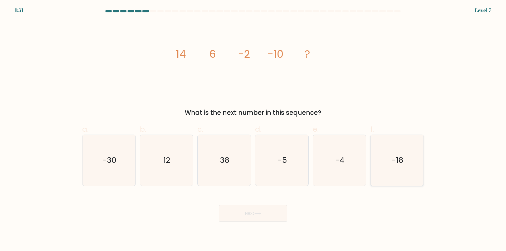
click at [386, 163] on icon "-18" at bounding box center [397, 160] width 51 height 51
click at [253, 129] on input "f. -18" at bounding box center [253, 127] width 0 height 3
radio input "true"
click at [250, 218] on button "Next" at bounding box center [253, 213] width 69 height 17
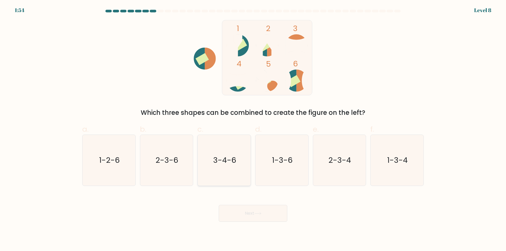
click at [222, 157] on text "3-4-6" at bounding box center [224, 160] width 23 height 11
click at [253, 129] on input "c. 3-4-6" at bounding box center [253, 127] width 0 height 3
radio input "true"
click at [242, 207] on button "Next" at bounding box center [253, 213] width 69 height 17
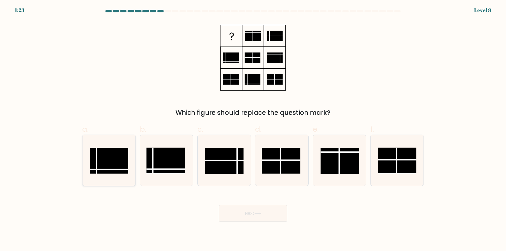
click at [127, 162] on rect at bounding box center [109, 161] width 38 height 26
click at [253, 129] on input "a." at bounding box center [253, 127] width 0 height 3
radio input "true"
click at [273, 163] on rect at bounding box center [281, 161] width 38 height 26
click at [253, 129] on input "d." at bounding box center [253, 127] width 0 height 3
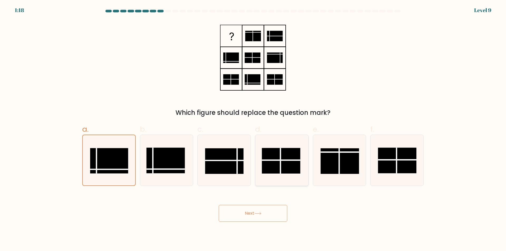
radio input "true"
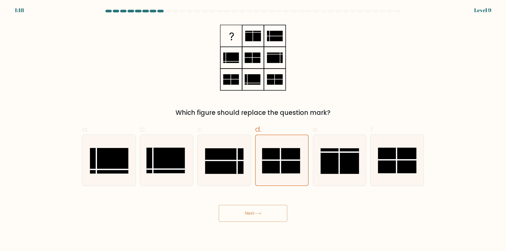
click at [275, 215] on button "Next" at bounding box center [253, 213] width 69 height 17
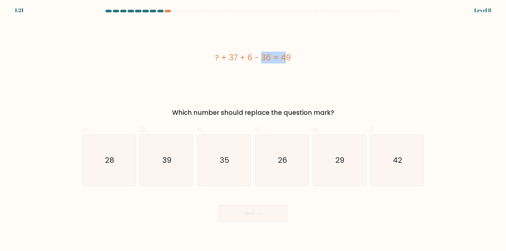
drag, startPoint x: 229, startPoint y: 58, endPoint x: 251, endPoint y: 56, distance: 21.7
click at [251, 56] on div "? + 37 + 6 - 36 = 49" at bounding box center [253, 58] width 342 height 12
click at [407, 159] on icon "42" at bounding box center [397, 160] width 51 height 51
click at [253, 129] on input "f. 42" at bounding box center [253, 127] width 0 height 3
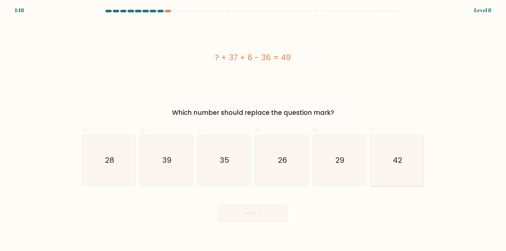
radio input "true"
click at [272, 209] on button "Next" at bounding box center [253, 213] width 69 height 17
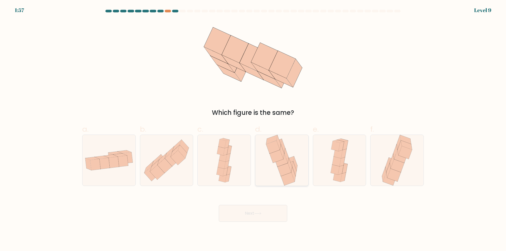
click at [286, 161] on icon at bounding box center [281, 160] width 14 height 13
click at [253, 129] on input "d." at bounding box center [253, 127] width 0 height 3
radio input "true"
click at [269, 214] on button "Next" at bounding box center [253, 213] width 69 height 17
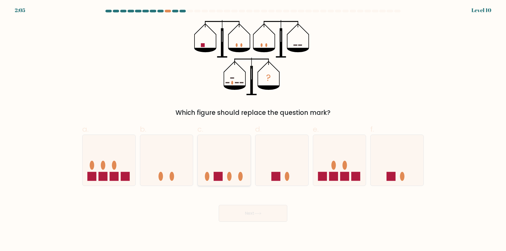
click at [235, 163] on icon at bounding box center [224, 161] width 53 height 44
click at [253, 129] on input "c." at bounding box center [253, 127] width 0 height 3
radio input "true"
click at [278, 212] on button "Next" at bounding box center [253, 213] width 69 height 17
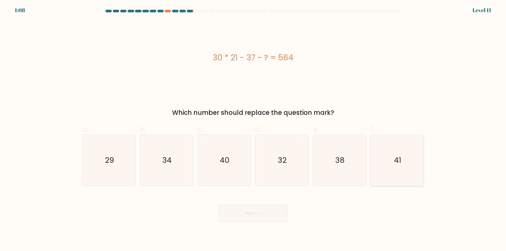
click at [396, 164] on text "41" at bounding box center [397, 160] width 7 height 11
click at [253, 129] on input "f. 41" at bounding box center [253, 127] width 0 height 3
radio input "true"
click at [277, 219] on button "Next" at bounding box center [253, 213] width 69 height 17
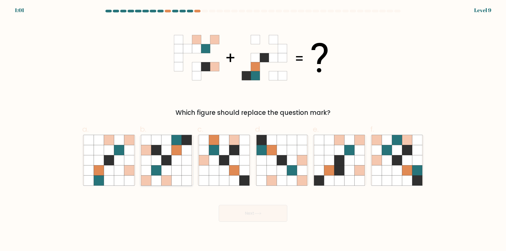
click at [165, 156] on icon at bounding box center [167, 160] width 10 height 10
click at [253, 129] on input "b." at bounding box center [253, 127] width 0 height 3
radio input "true"
click at [245, 211] on button "Next" at bounding box center [253, 213] width 69 height 17
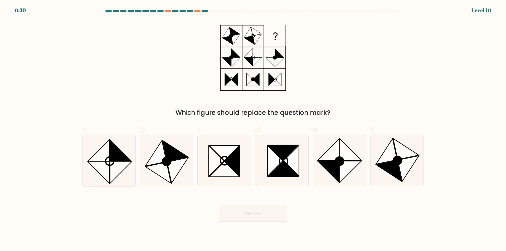
click at [99, 166] on icon at bounding box center [99, 173] width 22 height 22
click at [253, 129] on input "a." at bounding box center [253, 127] width 0 height 3
radio input "true"
click at [233, 210] on button "Next" at bounding box center [253, 213] width 69 height 17
